Goal: Task Accomplishment & Management: Manage account settings

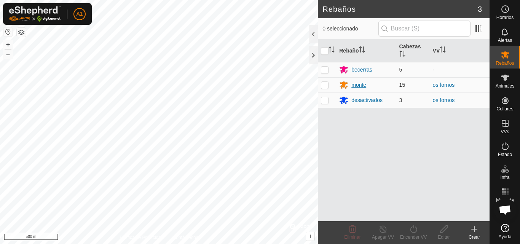
click at [361, 85] on div "monte" at bounding box center [359, 85] width 15 height 8
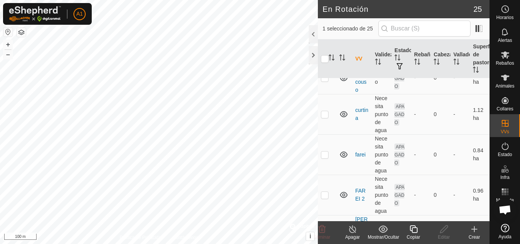
scroll to position [305, 0]
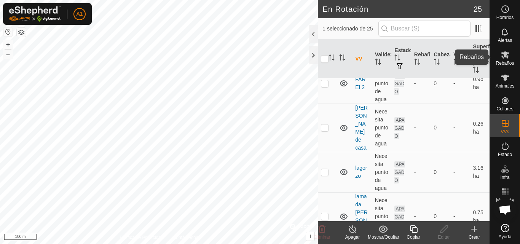
click at [505, 53] on icon at bounding box center [505, 54] width 8 height 7
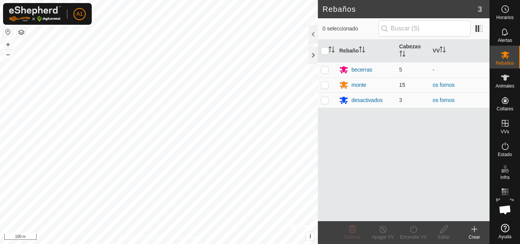
click at [327, 85] on p-checkbox at bounding box center [325, 85] width 8 height 6
checkbox input "true"
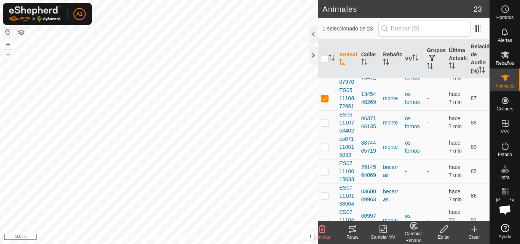
scroll to position [267, 0]
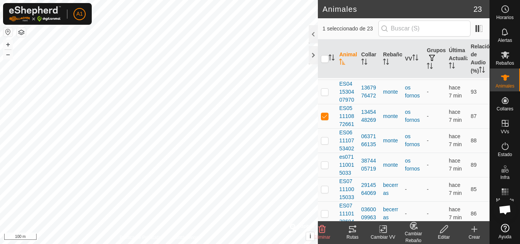
click at [414, 234] on div "Cambiar Rebaño" at bounding box center [413, 237] width 30 height 14
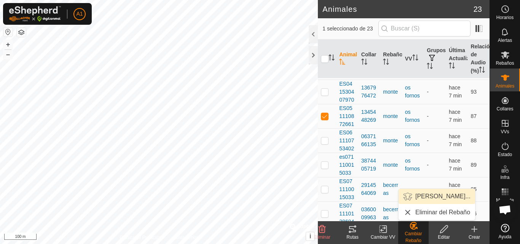
click at [431, 195] on link "[PERSON_NAME]..." at bounding box center [437, 196] width 77 height 15
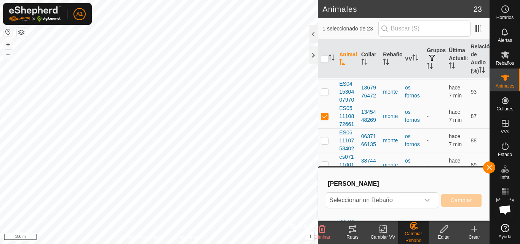
click at [431, 195] on div "dropdown trigger" at bounding box center [427, 200] width 15 height 15
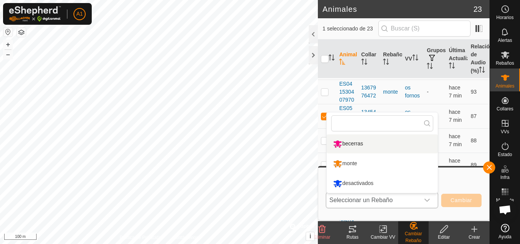
click at [372, 142] on li "becerras" at bounding box center [382, 143] width 111 height 19
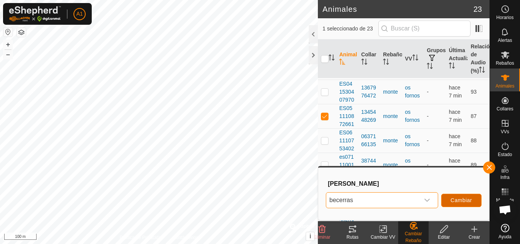
click at [457, 200] on span "Cambiar" at bounding box center [461, 200] width 21 height 6
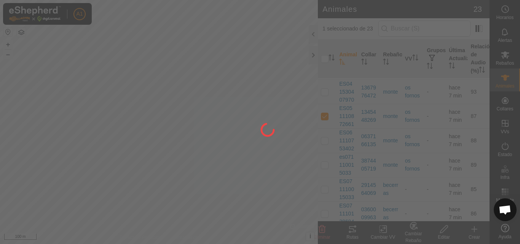
checkbox input "false"
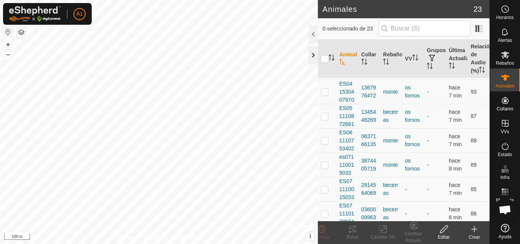
click at [312, 53] on div at bounding box center [313, 55] width 9 height 18
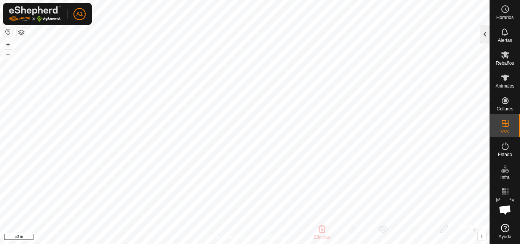
click at [485, 36] on div at bounding box center [485, 34] width 9 height 18
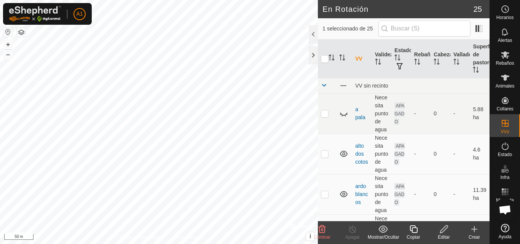
click at [323, 228] on icon at bounding box center [322, 229] width 7 height 8
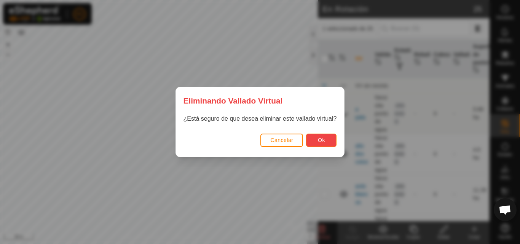
click at [316, 139] on button "Ok" at bounding box center [321, 140] width 30 height 13
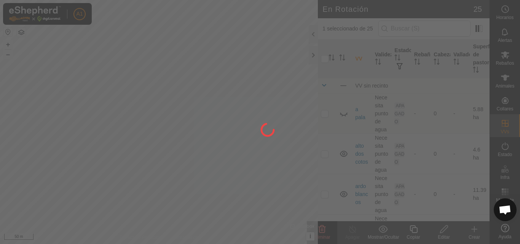
checkbox input "false"
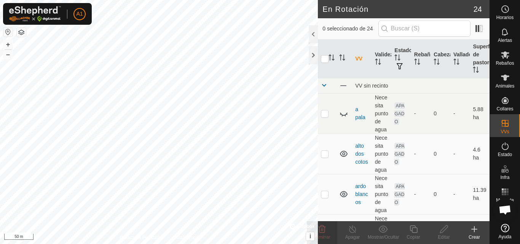
checkbox input "true"
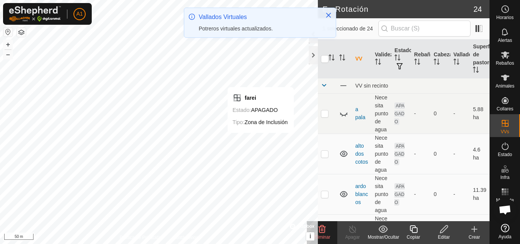
click at [325, 228] on icon at bounding box center [322, 229] width 7 height 8
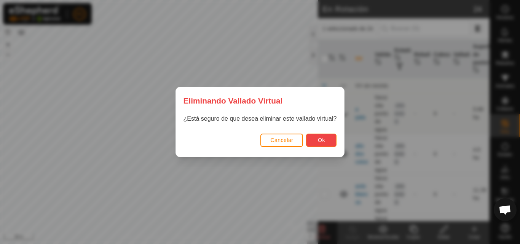
click at [318, 138] on span "Ok" at bounding box center [321, 140] width 7 height 6
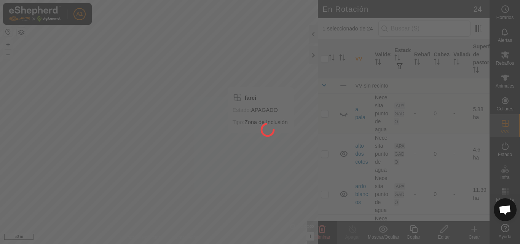
checkbox input "false"
